Goal: Use online tool/utility: Utilize a website feature to perform a specific function

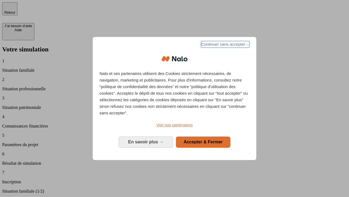
click at [225, 45] on span "Continuer sans accepter →" at bounding box center [225, 44] width 49 height 7
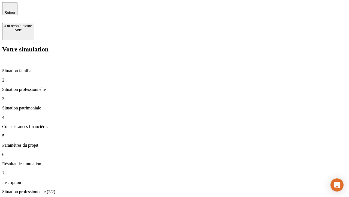
type input "30 000"
type input "0"
type input "1 000"
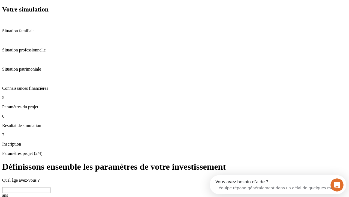
scroll to position [19, 0]
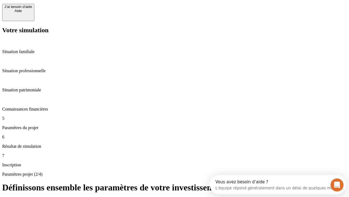
type input "40"
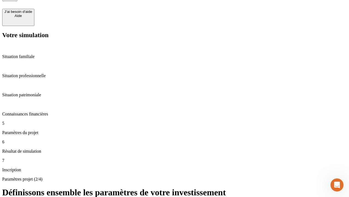
type input "200 000"
type input "640"
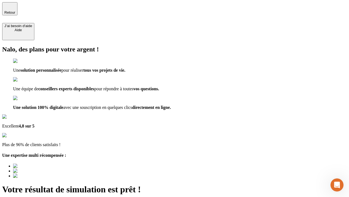
type input "[EMAIL_ADDRESS][DOMAIN_NAME]"
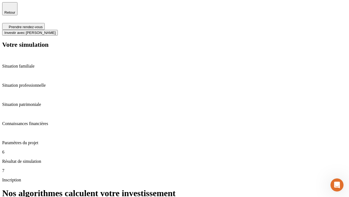
scroll to position [2, 0]
